Goal: Task Accomplishment & Management: Manage account settings

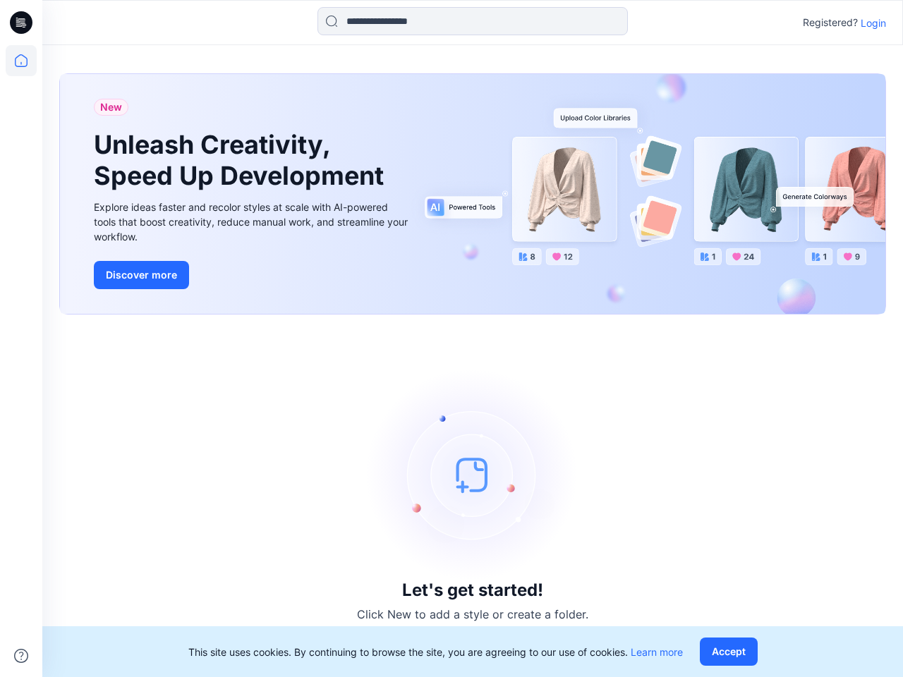
click at [451, 339] on div "Let's get started! Click New to add a style or create a folder." at bounding box center [472, 495] width 827 height 329
click at [22, 23] on icon at bounding box center [23, 23] width 6 height 1
click at [21, 61] on icon at bounding box center [21, 60] width 31 height 31
click at [21, 656] on icon at bounding box center [21, 656] width 14 height 14
click at [473, 21] on input at bounding box center [472, 21] width 310 height 28
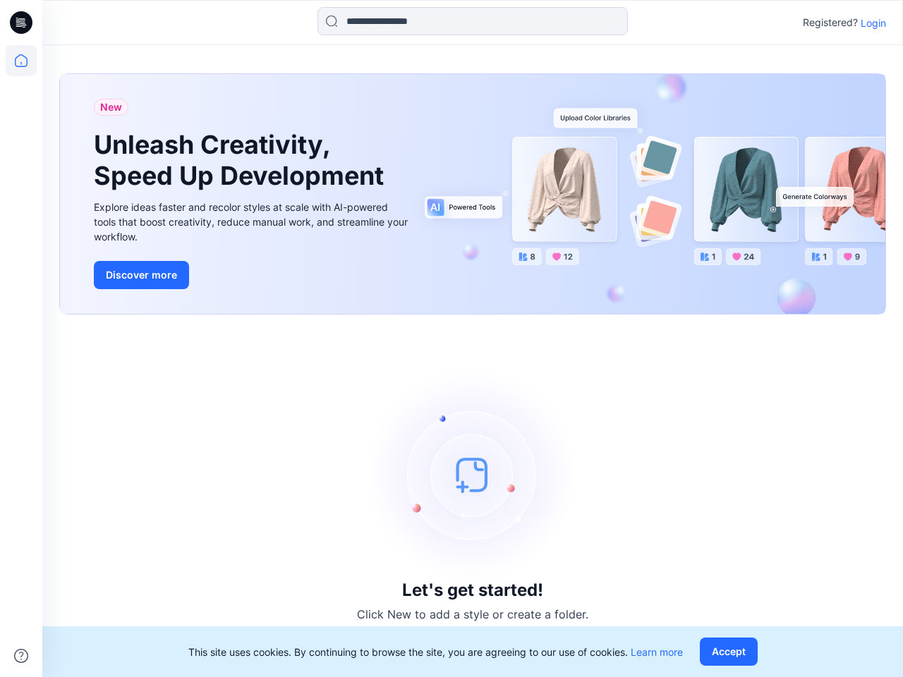
click at [873, 23] on p "Login" at bounding box center [872, 23] width 25 height 15
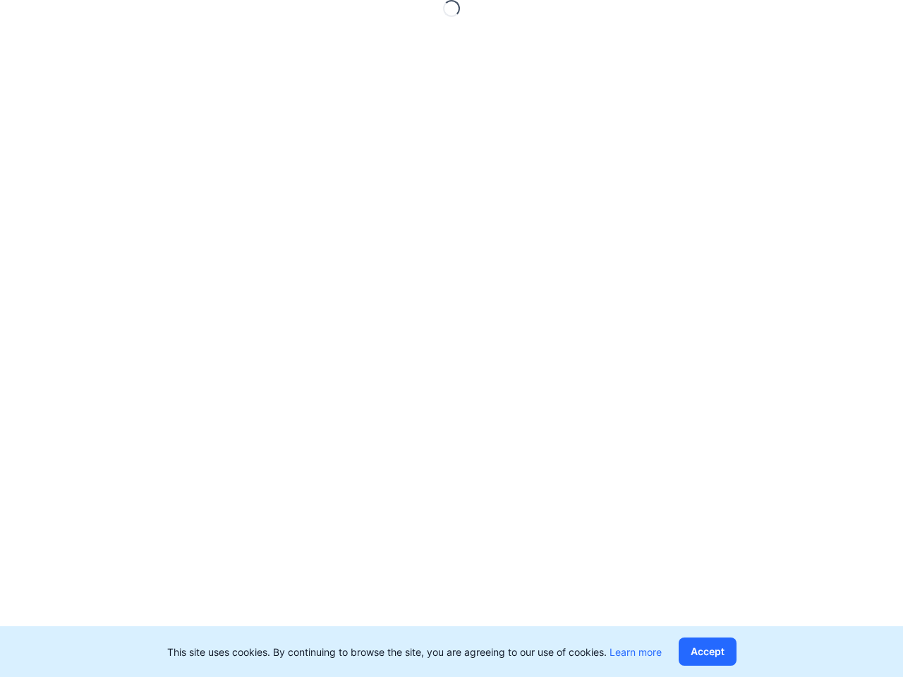
click at [731, 652] on button "Accept" at bounding box center [707, 652] width 58 height 28
